Goal: Find contact information: Find contact information

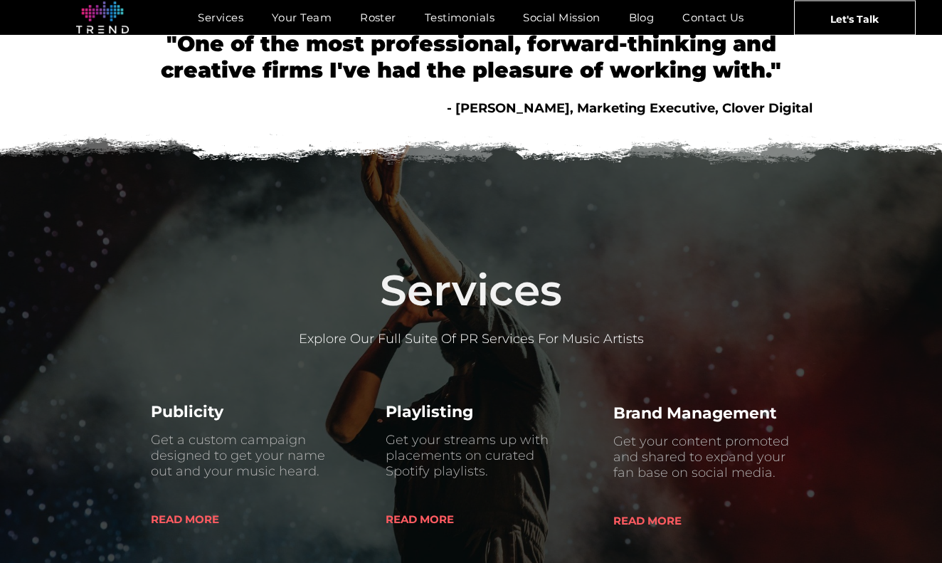
scroll to position [237, 0]
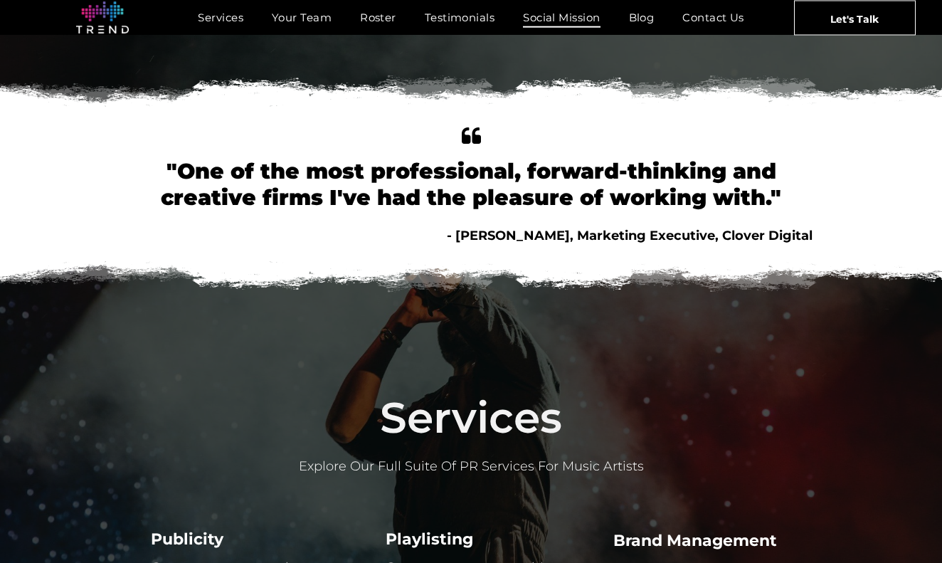
click at [569, 14] on span "Social Mission" at bounding box center [561, 17] width 77 height 21
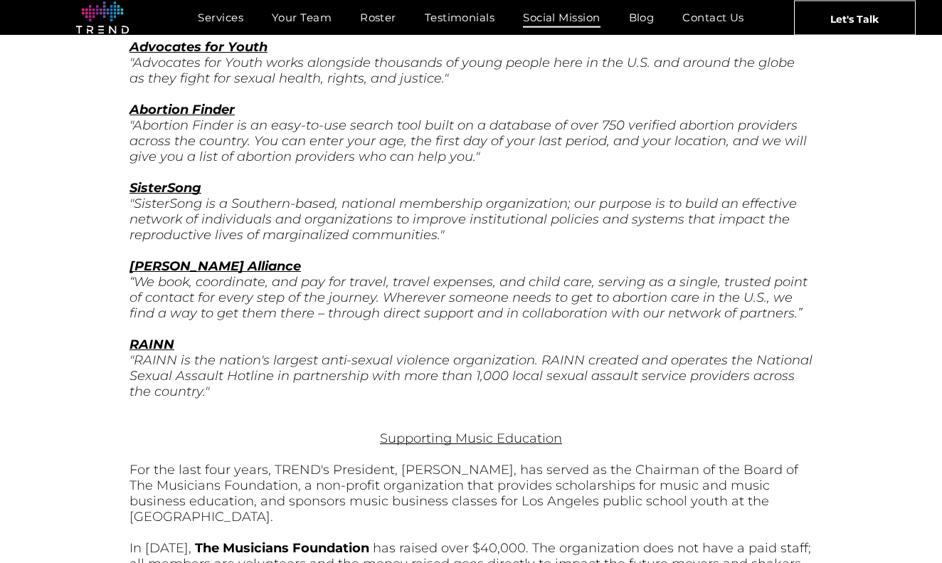
scroll to position [1472, 0]
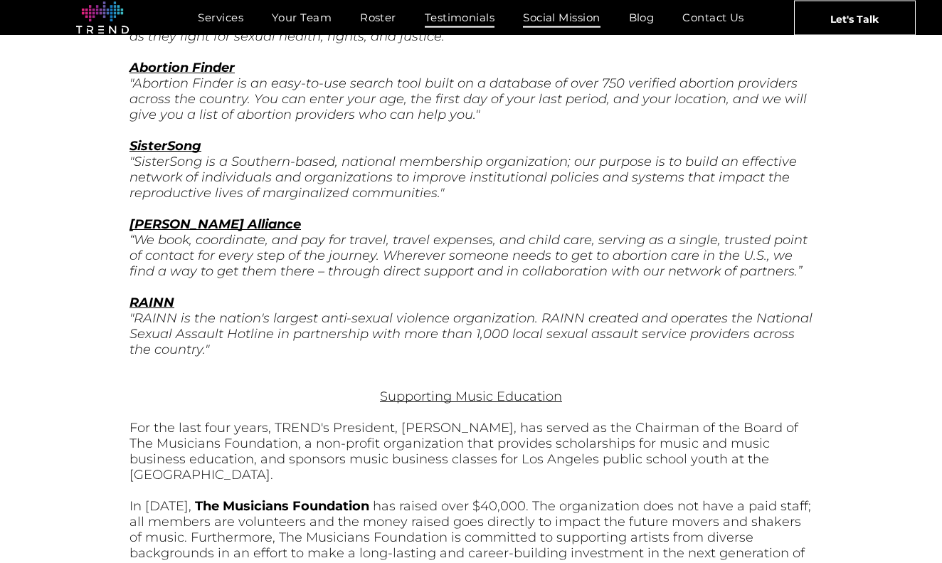
click at [492, 15] on span "Testimonials" at bounding box center [460, 17] width 70 height 21
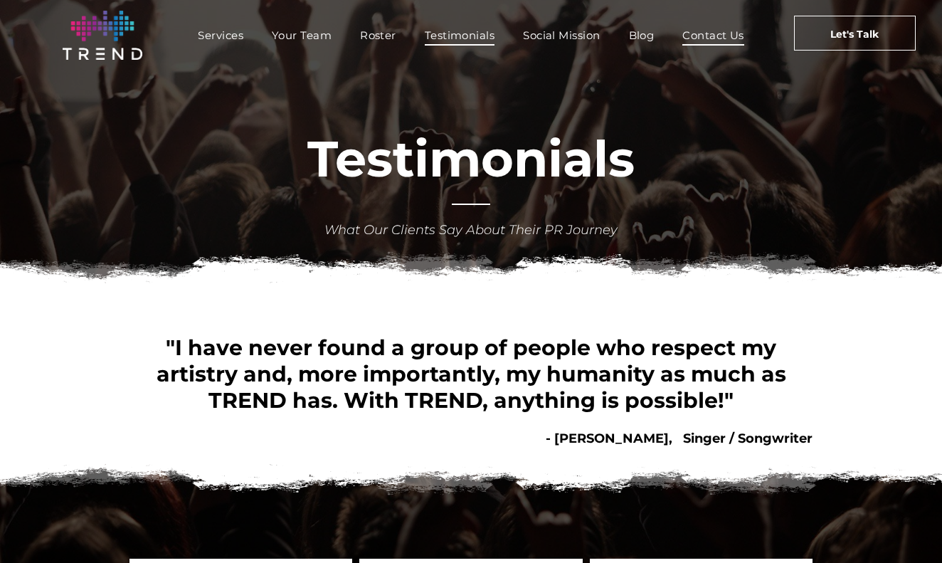
click at [682, 46] on span "Contact Us" at bounding box center [713, 35] width 62 height 21
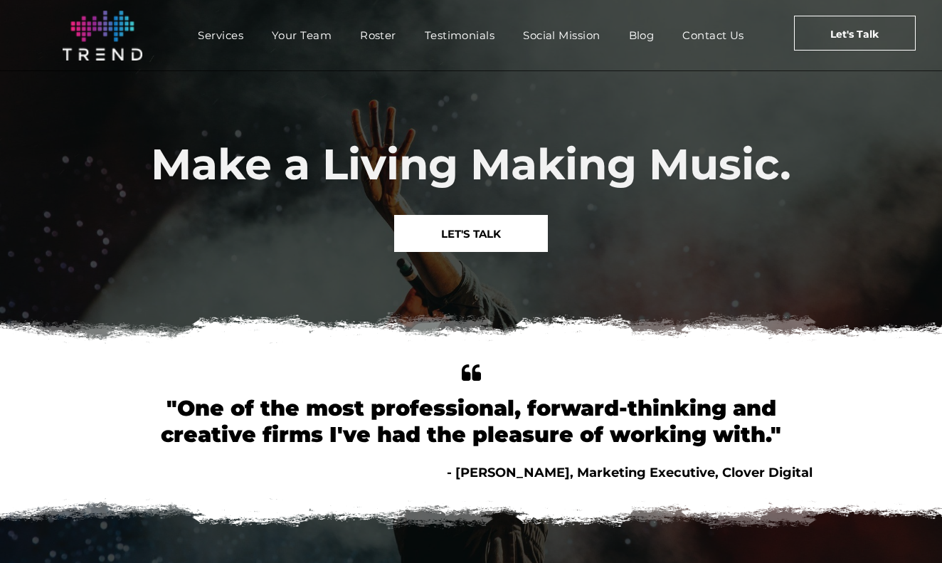
click at [497, 234] on span "LET'S TALK" at bounding box center [471, 234] width 60 height 36
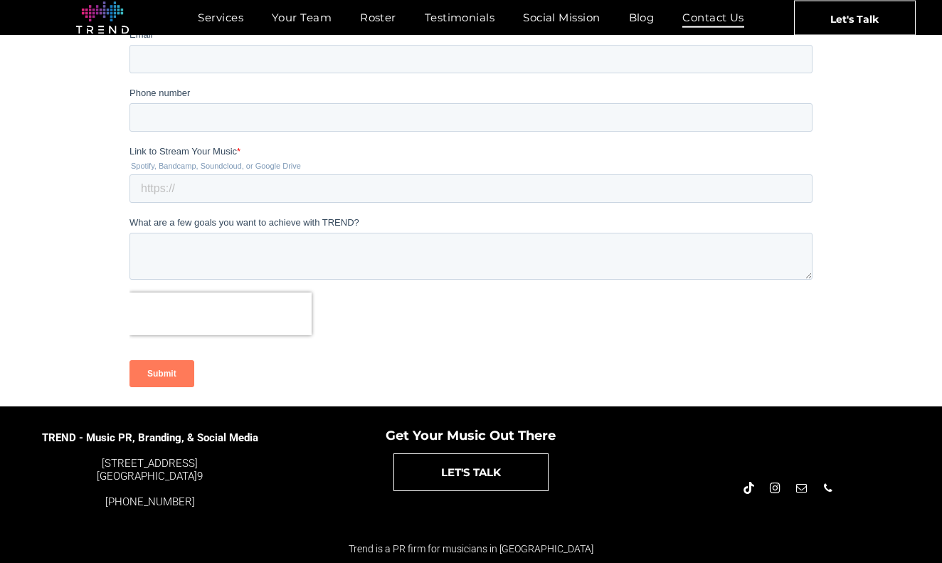
scroll to position [344, 0]
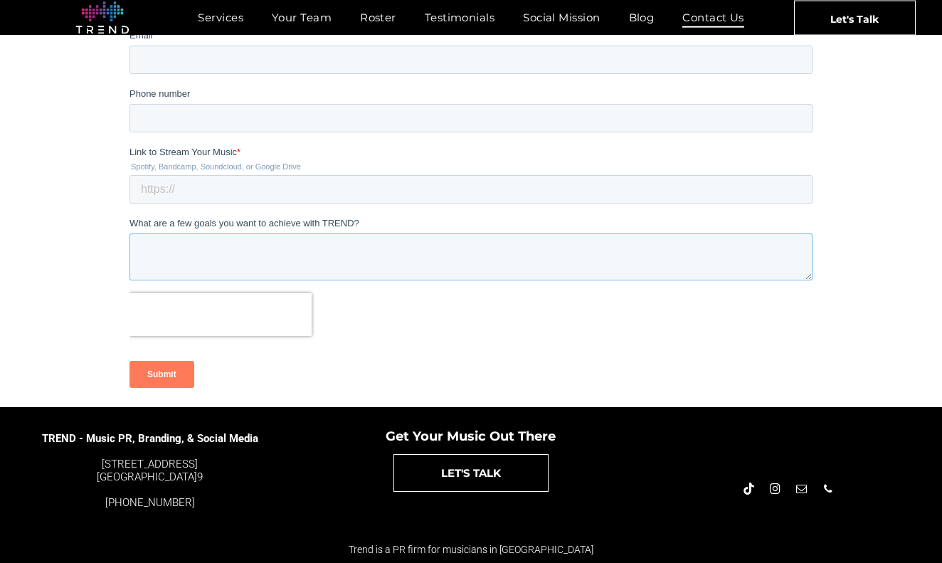
click at [513, 240] on textarea "What are a few goals you want to achieve with TREND?" at bounding box center [471, 256] width 683 height 47
click at [803, 485] on span "email" at bounding box center [802, 489] width 16 height 16
click at [801, 490] on span "email" at bounding box center [802, 489] width 16 height 16
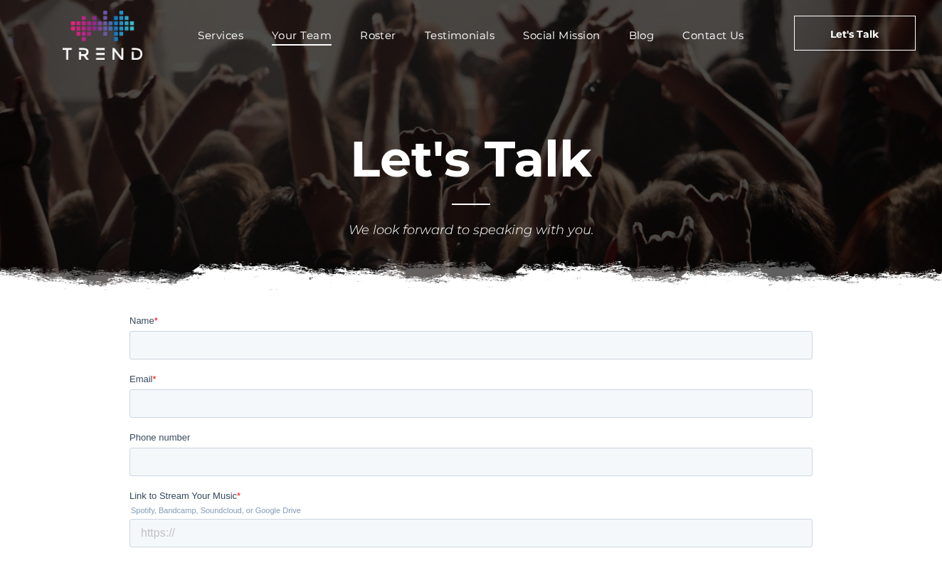
scroll to position [0, 0]
click at [243, 33] on span "Services" at bounding box center [221, 35] width 46 height 21
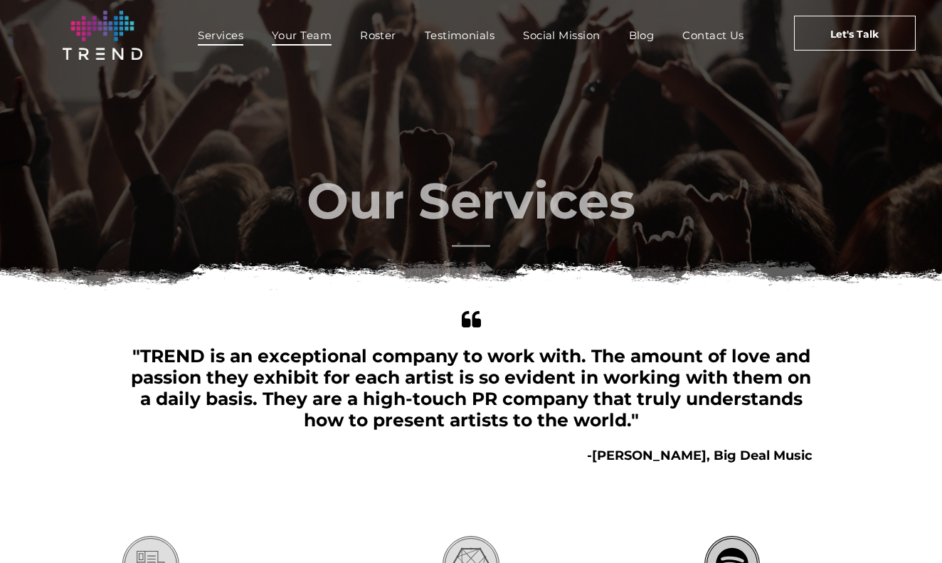
click at [332, 38] on span "Your Team" at bounding box center [302, 35] width 60 height 21
